Goal: Share content

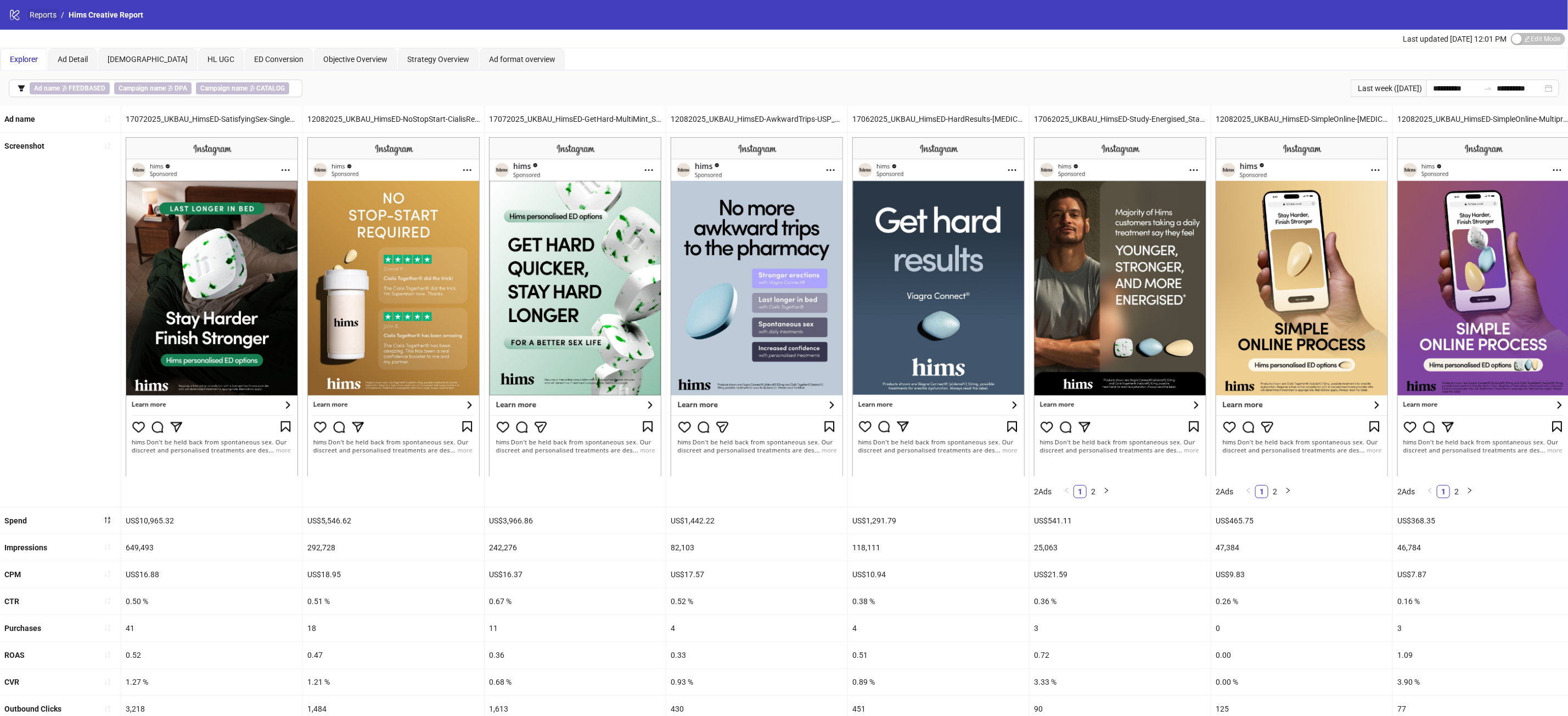
click at [46, 13] on link "Reports" at bounding box center [43, 15] width 31 height 12
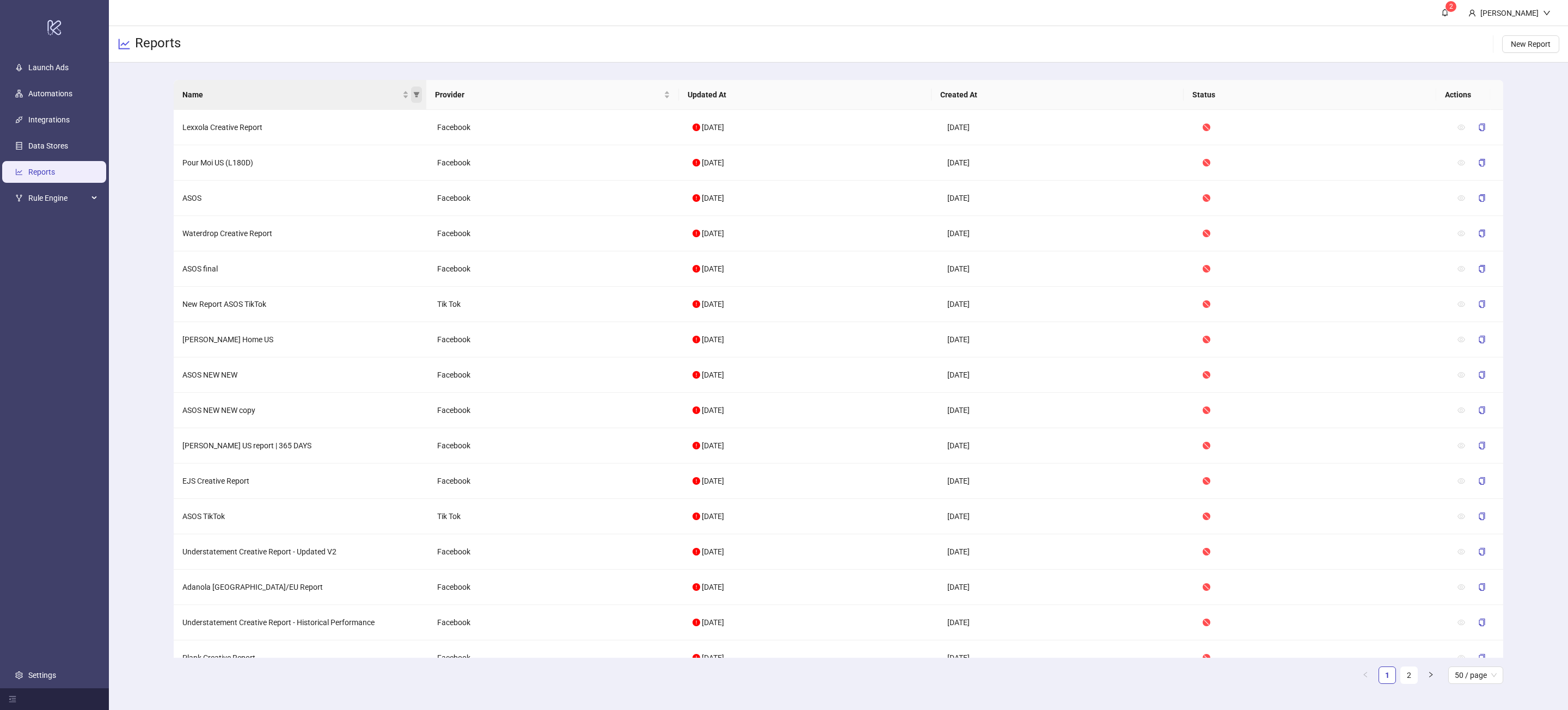
click at [417, 94] on icon "filter" at bounding box center [417, 94] width 6 height 5
click at [341, 125] on span at bounding box center [295, 118] width 245 height 18
type input "*"
type input "****"
click at [327, 147] on label at bounding box center [327, 143] width 9 height 12
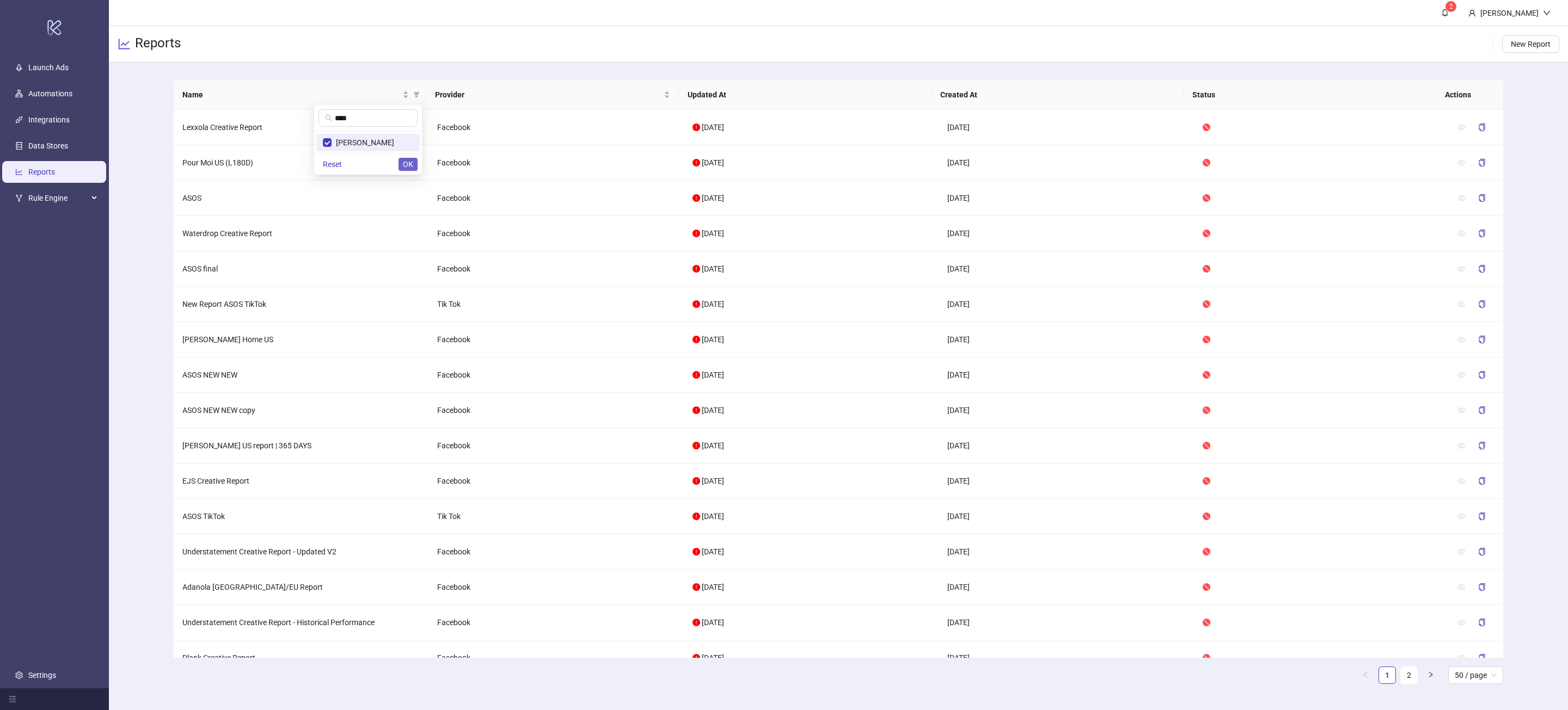
click at [405, 162] on span "OK" at bounding box center [408, 164] width 10 height 9
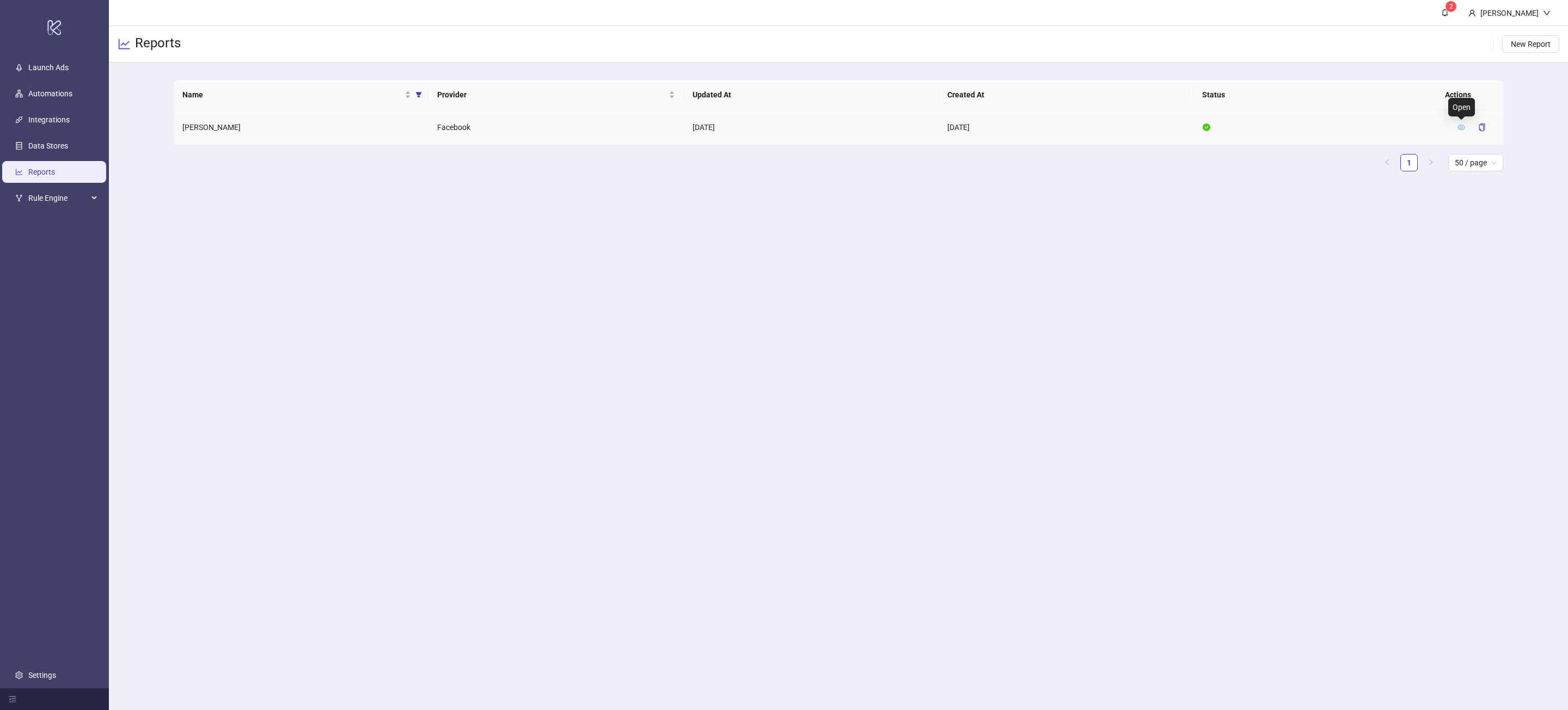
click at [1461, 130] on icon "eye" at bounding box center [1461, 127] width 8 height 8
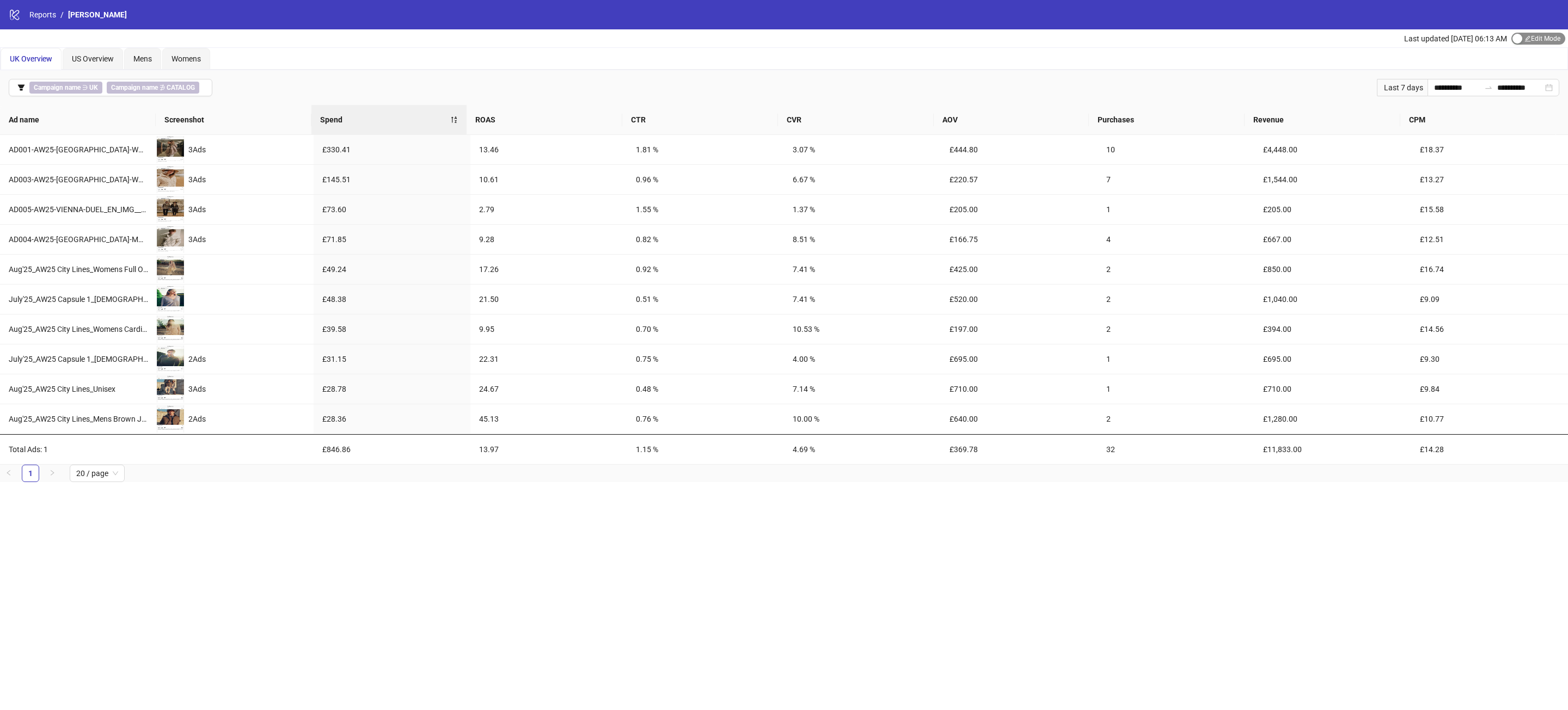
click at [1526, 41] on span "Edit Mode Edit Mode" at bounding box center [1538, 39] width 54 height 12
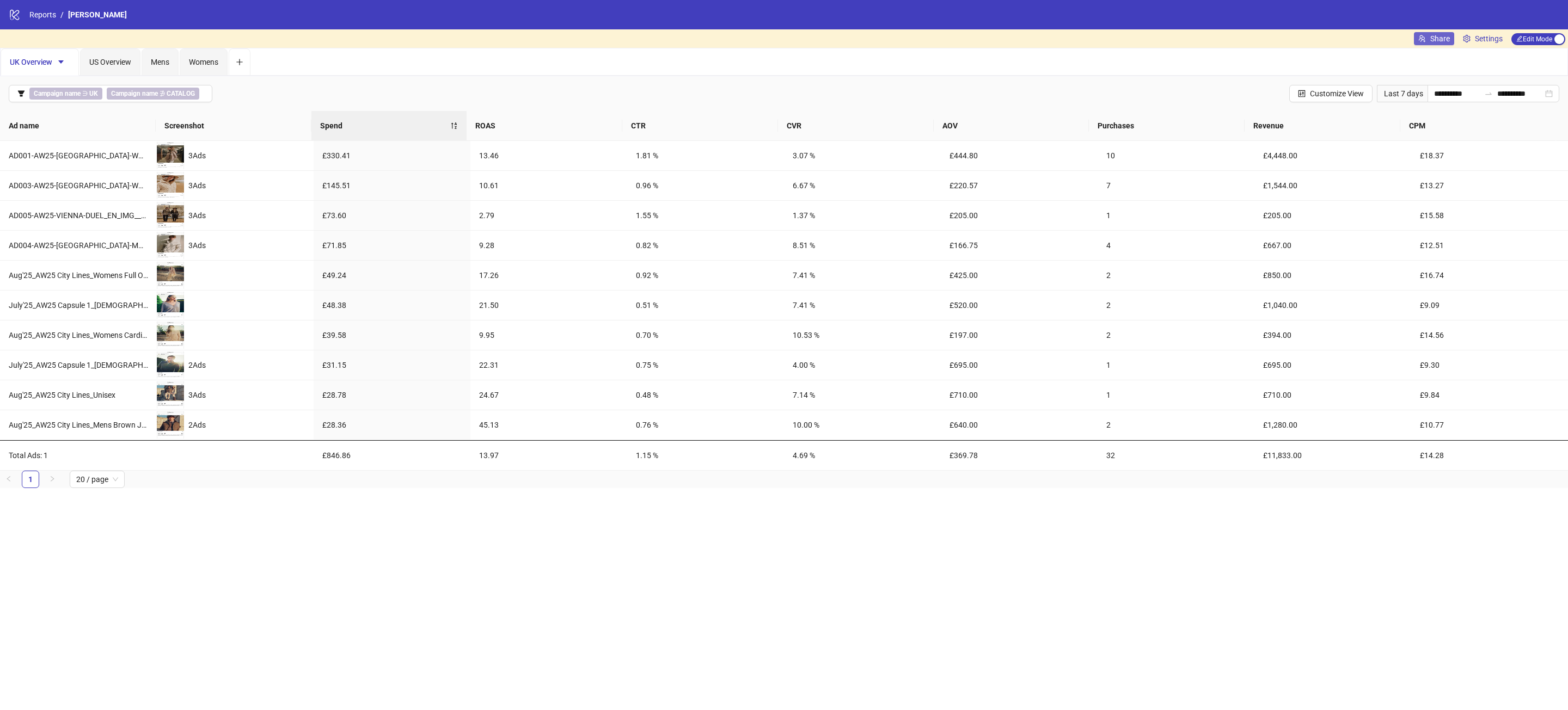
click at [1437, 40] on span "Share" at bounding box center [1440, 38] width 19 height 9
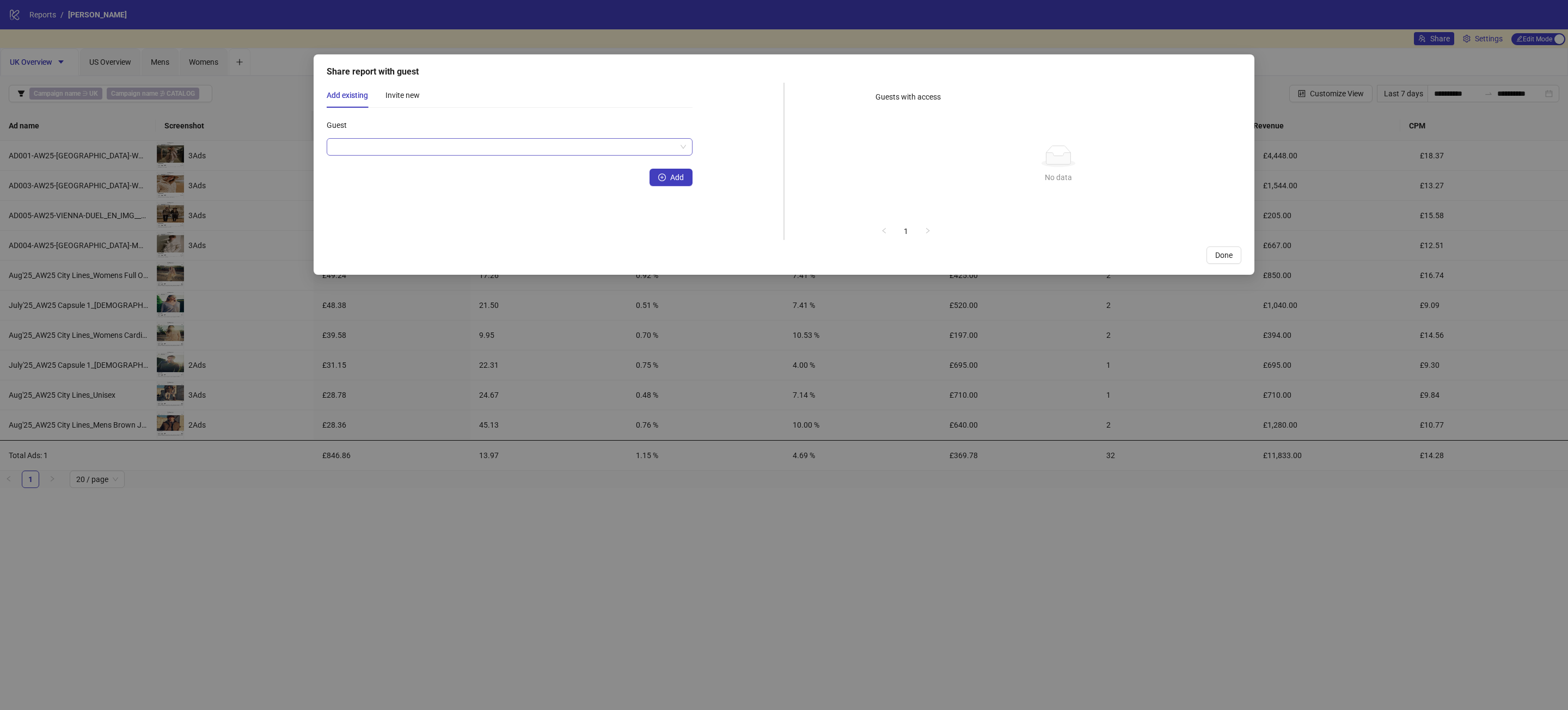
click at [488, 139] on input "Guest" at bounding box center [505, 147] width 343 height 16
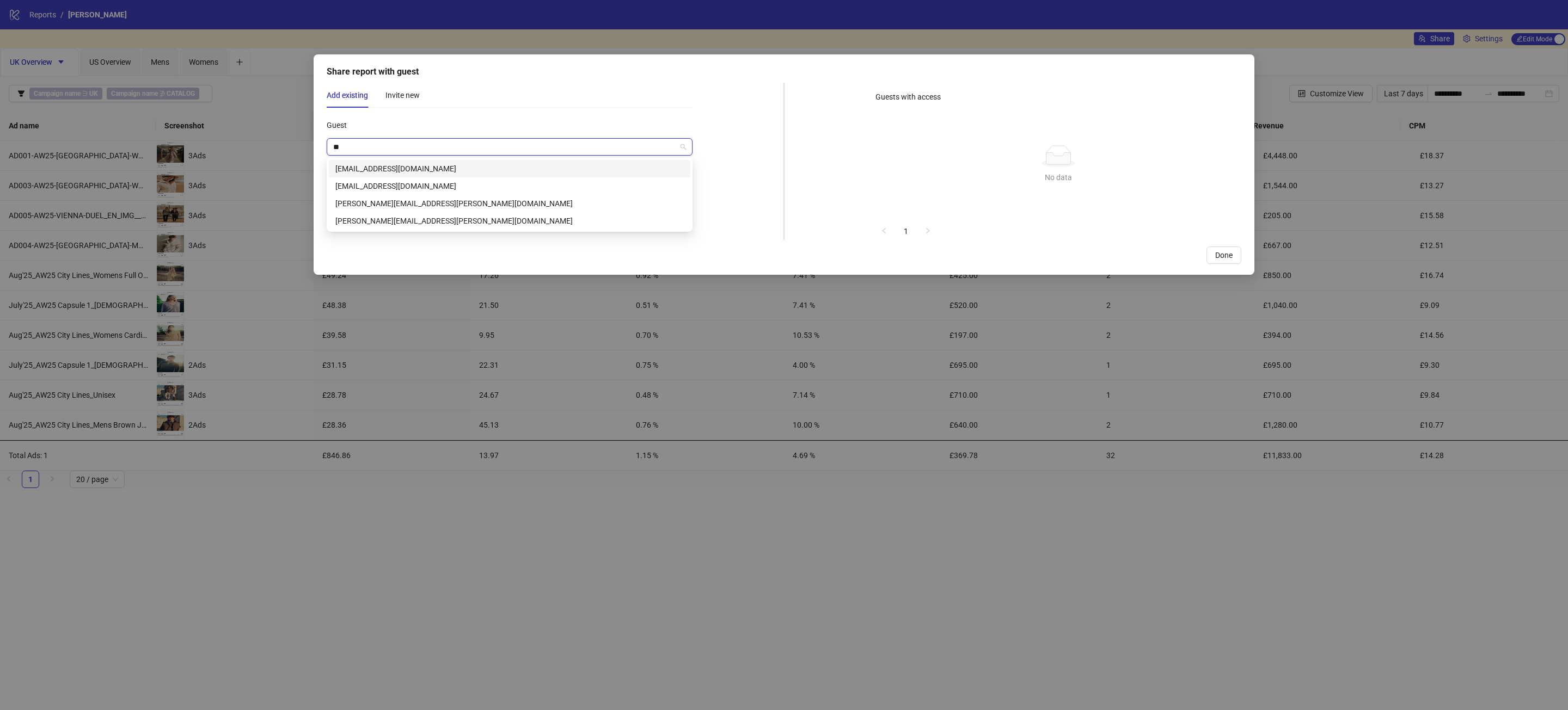
type input "***"
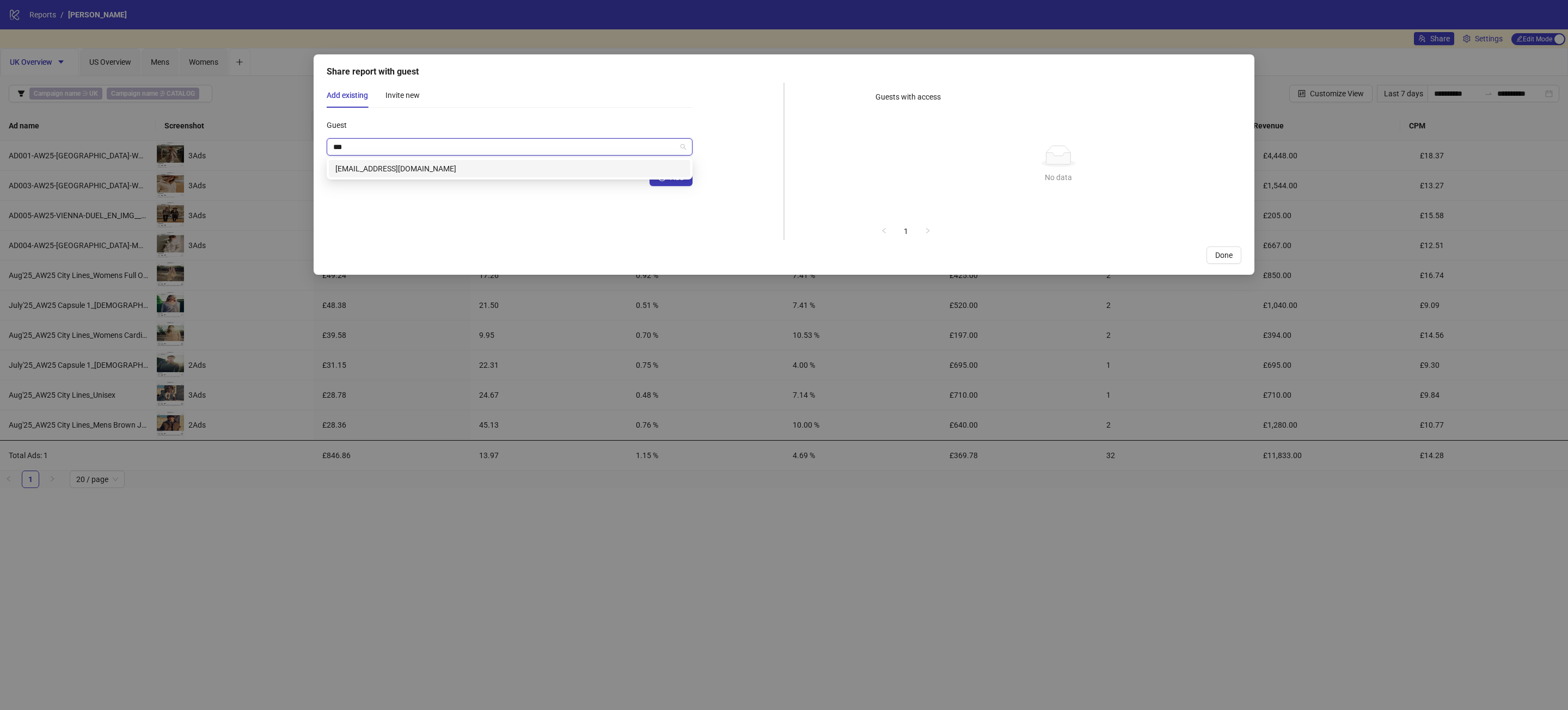
click at [453, 167] on div "[EMAIL_ADDRESS][DOMAIN_NAME]" at bounding box center [509, 169] width 348 height 12
click at [672, 175] on span "Add" at bounding box center [677, 177] width 13 height 9
